Goal: Information Seeking & Learning: Check status

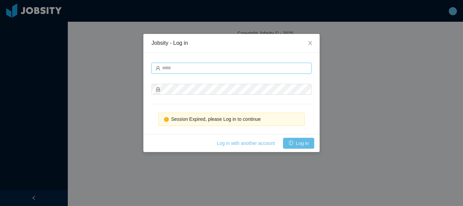
click at [220, 68] on input "text" at bounding box center [231, 68] width 160 height 11
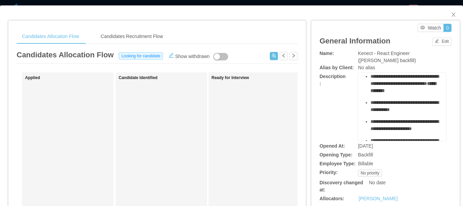
scroll to position [169, 0]
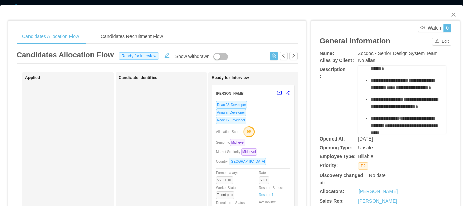
scroll to position [68, 0]
